Goal: Information Seeking & Learning: Find contact information

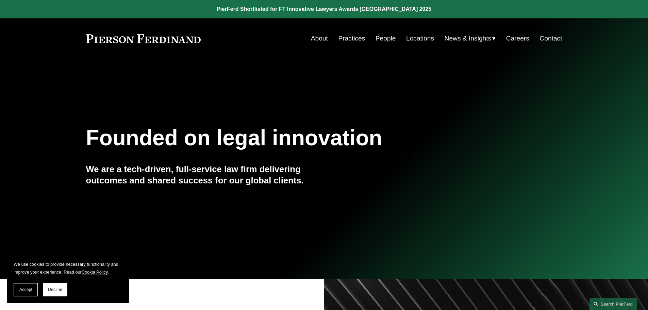
click at [384, 39] on link "People" at bounding box center [386, 38] width 20 height 13
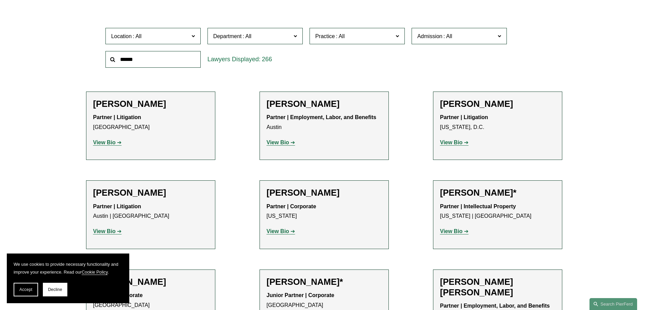
scroll to position [204, 0]
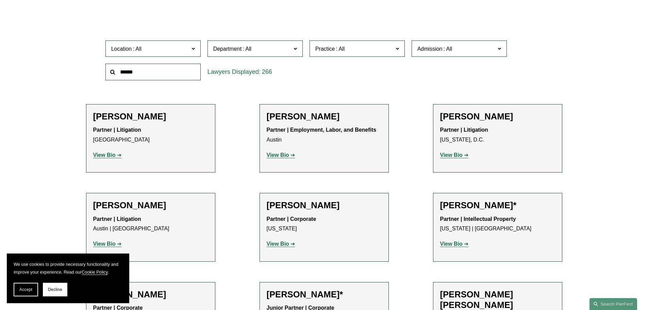
click at [354, 52] on span "Practice" at bounding box center [354, 48] width 78 height 9
click at [250, 50] on span at bounding box center [247, 49] width 11 height 6
click at [492, 47] on span "Admission" at bounding box center [456, 48] width 78 height 9
click at [161, 49] on span "Location" at bounding box center [150, 48] width 78 height 9
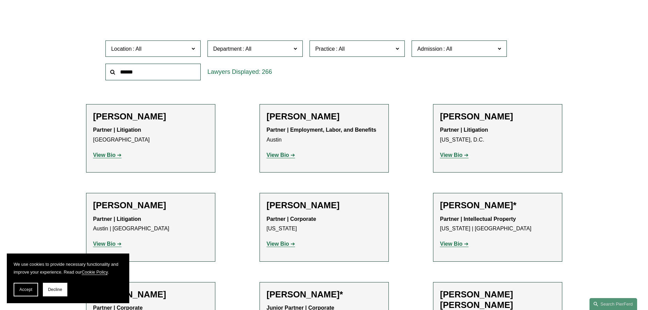
scroll to position [170, 0]
click at [0, 0] on link "[GEOGRAPHIC_DATA]" at bounding box center [0, 0] width 0 height 0
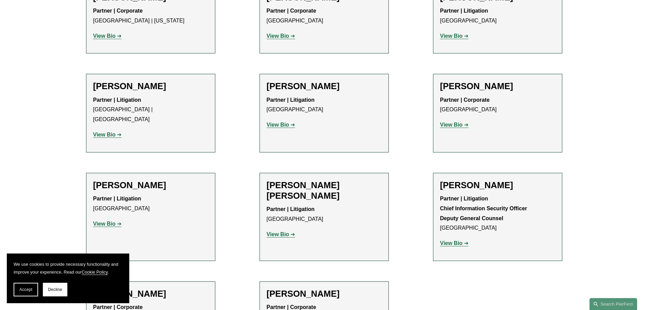
scroll to position [340, 0]
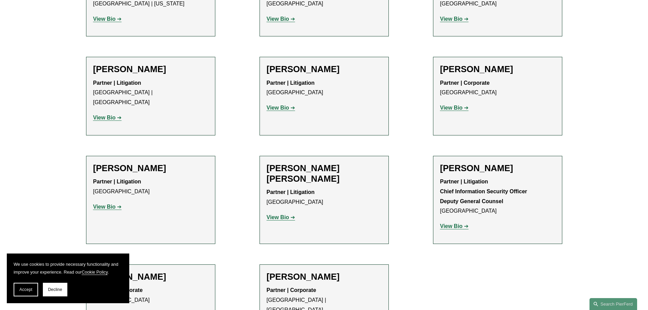
click at [280, 214] on strong "View Bio" at bounding box center [278, 217] width 22 height 6
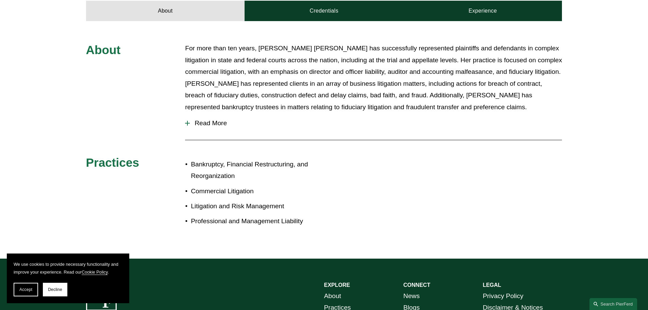
scroll to position [306, 0]
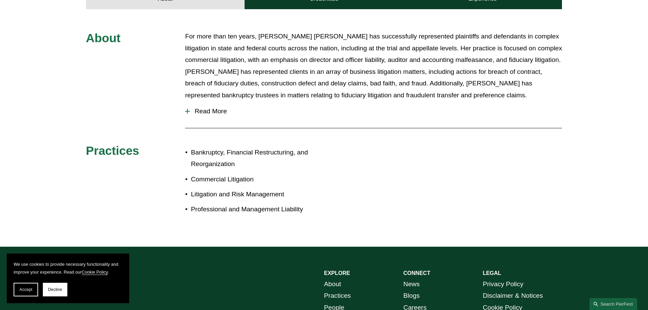
click at [197, 108] on span "Read More" at bounding box center [376, 111] width 372 height 7
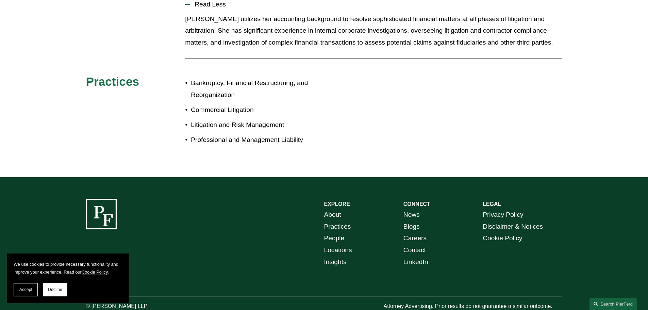
scroll to position [414, 0]
